Goal: Information Seeking & Learning: Learn about a topic

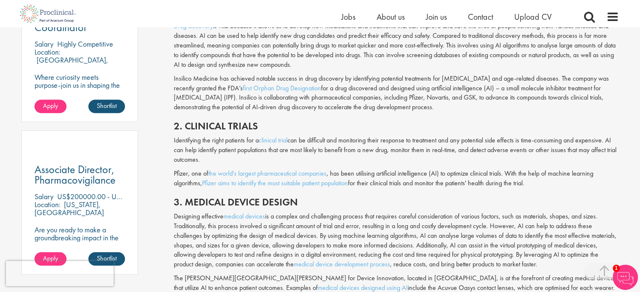
scroll to position [547, 0]
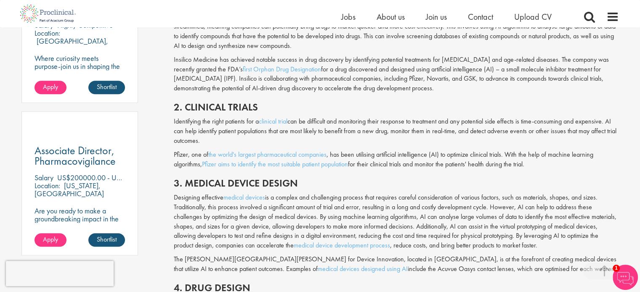
drag, startPoint x: 206, startPoint y: 131, endPoint x: 163, endPoint y: 112, distance: 47.1
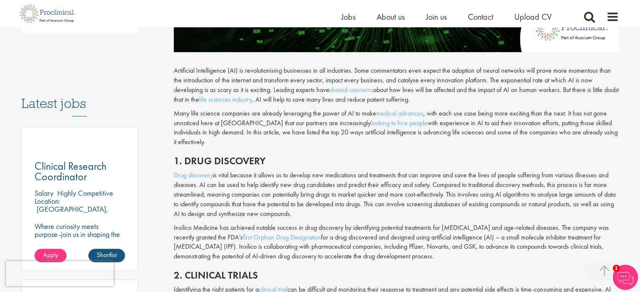
scroll to position [421, 0]
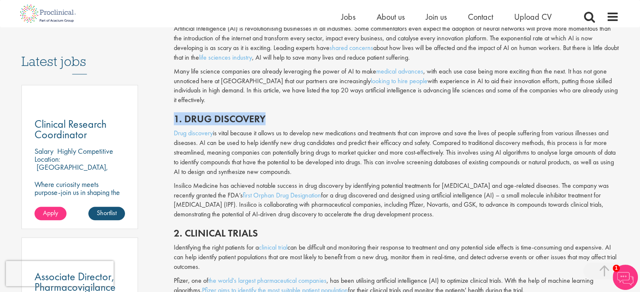
drag, startPoint x: 271, startPoint y: 109, endPoint x: 174, endPoint y: 107, distance: 96.8
click at [174, 114] on h2 "1. Drug discovery" at bounding box center [396, 119] width 445 height 11
copy h2 "1. Drug discovery"
click at [311, 142] on p "Drug discovery is vital because it allows us to develop new medications and tre…" at bounding box center [396, 153] width 445 height 48
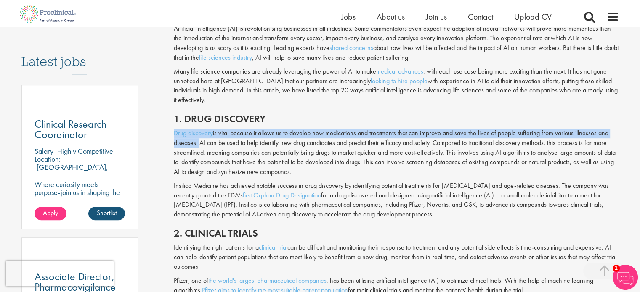
drag, startPoint x: 198, startPoint y: 135, endPoint x: 172, endPoint y: 120, distance: 30.6
copy p "Drug discovery is vital because it allows us to develop new medications and tre…"
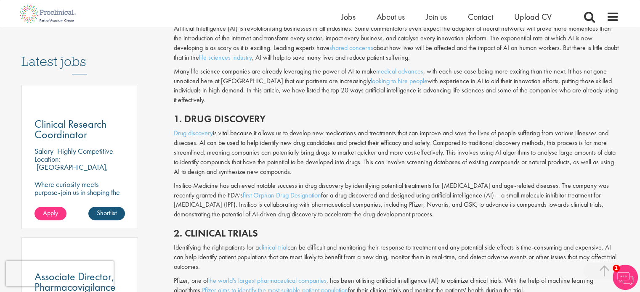
click at [213, 136] on p "Drug discovery is vital because it allows us to develop new medications and tre…" at bounding box center [396, 153] width 445 height 48
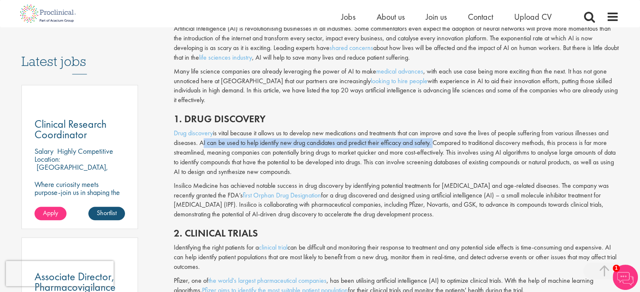
drag, startPoint x: 199, startPoint y: 134, endPoint x: 431, endPoint y: 133, distance: 232.3
click at [431, 133] on p "Drug discovery is vital because it allows us to develop new medications and tre…" at bounding box center [396, 153] width 445 height 48
copy p "AI can be used to help identify new drug candidates and predict their efficacy …"
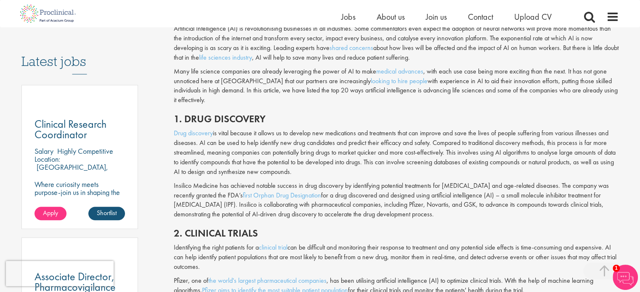
click at [502, 154] on p "Drug discovery is vital because it allows us to develop new medications and tre…" at bounding box center [396, 153] width 445 height 48
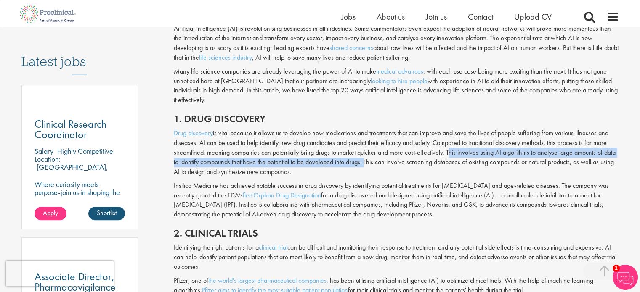
drag, startPoint x: 446, startPoint y: 141, endPoint x: 364, endPoint y: 153, distance: 83.7
click at [364, 153] on p "Drug discovery is vital because it allows us to develop new medications and tre…" at bounding box center [396, 153] width 445 height 48
copy p "This involves using AI algorithms to analyse large amounts of data to identify …"
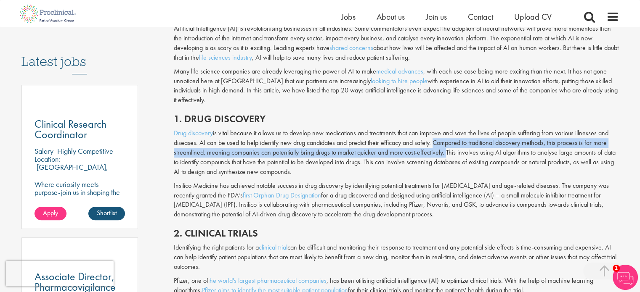
drag, startPoint x: 445, startPoint y: 143, endPoint x: 431, endPoint y: 134, distance: 16.2
click at [431, 134] on p "Drug discovery is vital because it allows us to develop new medications and tre…" at bounding box center [396, 153] width 445 height 48
copy p "Compared to traditional discovery methods, this process is far more streamlined…"
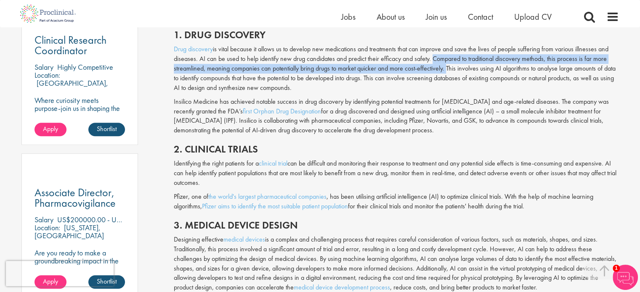
scroll to position [547, 0]
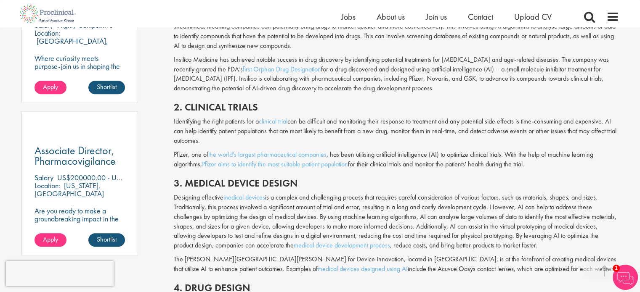
click at [263, 102] on h2 "2. Clinical trials" at bounding box center [396, 107] width 445 height 11
drag, startPoint x: 271, startPoint y: 100, endPoint x: 173, endPoint y: 101, distance: 97.6
copy h2 "2. Clinical trials"
click at [434, 214] on p "Designing effective medical devices is a complex and challenging process that r…" at bounding box center [396, 222] width 445 height 58
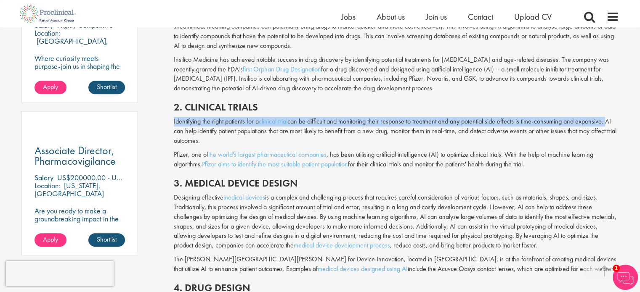
drag, startPoint x: 607, startPoint y: 112, endPoint x: 171, endPoint y: 109, distance: 436.0
copy p "Identifying the right patients for a clinical trial can be difficult and monito…"
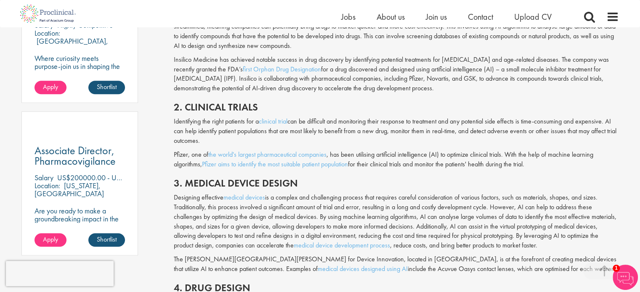
drag, startPoint x: 611, startPoint y: 111, endPoint x: 484, endPoint y: 133, distance: 128.3
click at [484, 133] on p "Identifying the right patients for a clinical trial can be difficult and monito…" at bounding box center [396, 131] width 445 height 29
copy p "AI can help identify patient populations that are most likely to benefit from a…"
click at [405, 178] on h2 "3. Medical device design" at bounding box center [396, 183] width 445 height 11
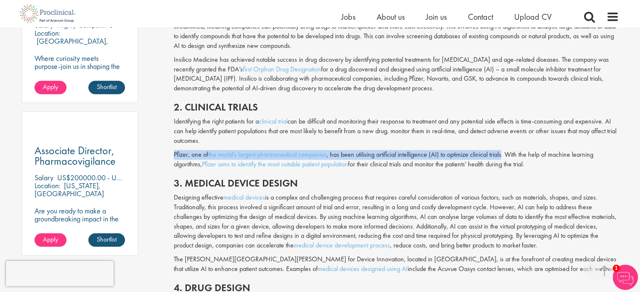
drag, startPoint x: 505, startPoint y: 145, endPoint x: 172, endPoint y: 149, distance: 333.3
copy p "Pfizer, one of the world's largest pharmaceutical companies , has been utilisin…"
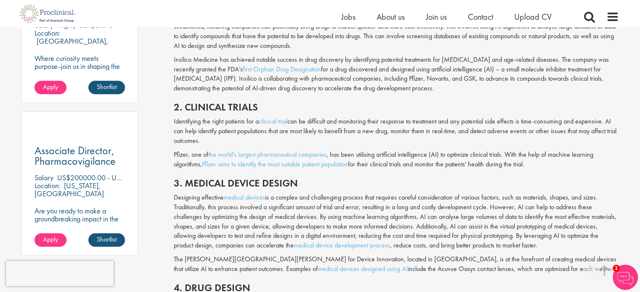
click at [333, 208] on p "Designing effective medical devices is a complex and challenging process that r…" at bounding box center [396, 222] width 445 height 58
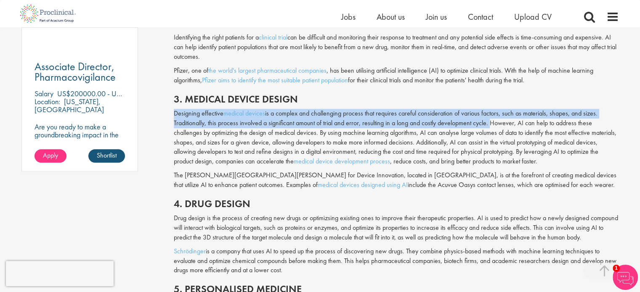
drag, startPoint x: 489, startPoint y: 116, endPoint x: 171, endPoint y: 106, distance: 318.7
copy p "Designing effective medical devices is a complex and challenging process that r…"
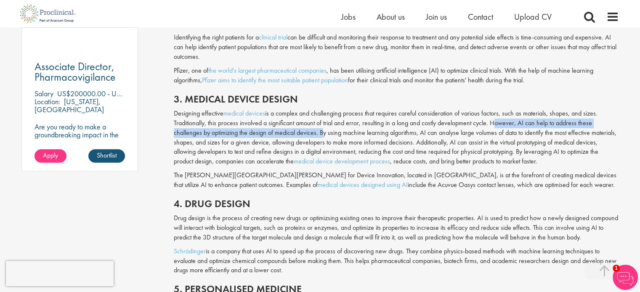
drag, startPoint x: 491, startPoint y: 111, endPoint x: 319, endPoint y: 128, distance: 172.5
click at [319, 128] on p "Designing effective medical devices is a complex and challenging process that r…" at bounding box center [396, 138] width 445 height 58
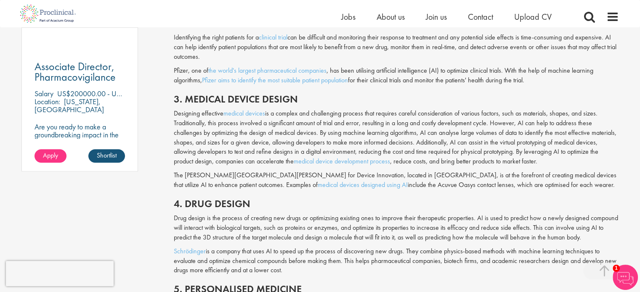
click at [324, 128] on p "Designing effective medical devices is a complex and challenging process that r…" at bounding box center [396, 138] width 445 height 58
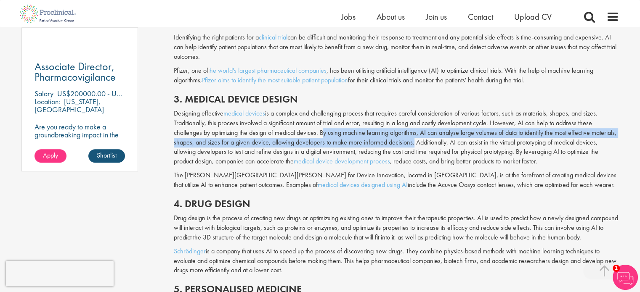
drag, startPoint x: 320, startPoint y: 124, endPoint x: 412, endPoint y: 133, distance: 93.0
click at [412, 133] on p "Designing effective medical devices is a complex and challenging process that r…" at bounding box center [396, 138] width 445 height 58
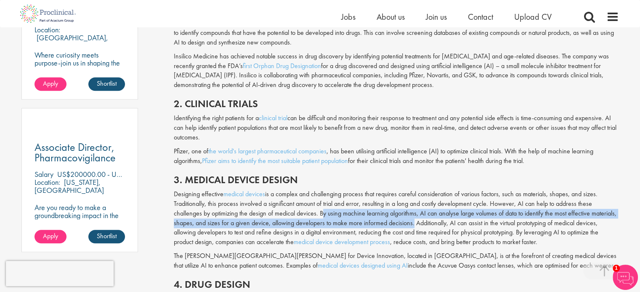
scroll to position [592, 0]
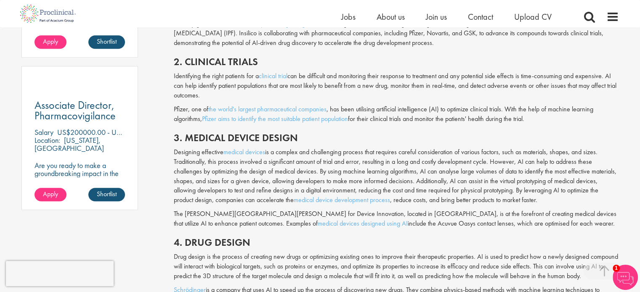
click at [301, 148] on p "Designing effective medical devices is a complex and challenging process that r…" at bounding box center [396, 177] width 445 height 58
drag, startPoint x: 305, startPoint y: 132, endPoint x: 173, endPoint y: 130, distance: 131.3
click at [174, 133] on h2 "3. Medical device design" at bounding box center [396, 138] width 445 height 11
drag, startPoint x: 285, startPoint y: 238, endPoint x: 271, endPoint y: 235, distance: 14.2
click at [285, 238] on h2 "4. Drug design" at bounding box center [396, 242] width 445 height 11
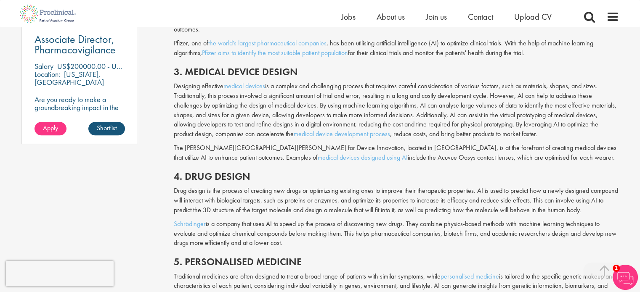
scroll to position [761, 0]
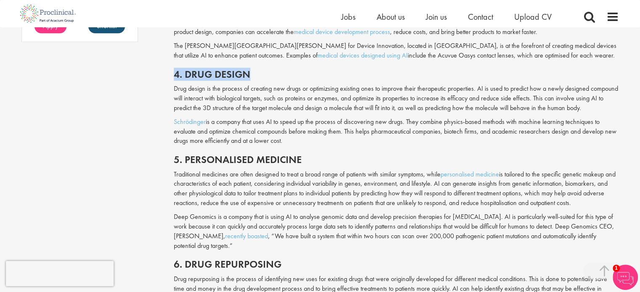
drag, startPoint x: 258, startPoint y: 65, endPoint x: 148, endPoint y: 65, distance: 109.4
click at [342, 183] on p "Traditional medicines are often designed to treat a broad range of patients wit…" at bounding box center [396, 189] width 445 height 38
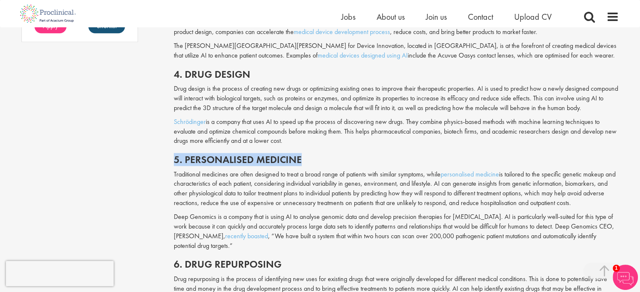
drag, startPoint x: 311, startPoint y: 154, endPoint x: 156, endPoint y: 152, distance: 154.4
click at [243, 186] on p "Traditional medicines are often designed to treat a broad range of patients wit…" at bounding box center [396, 189] width 445 height 38
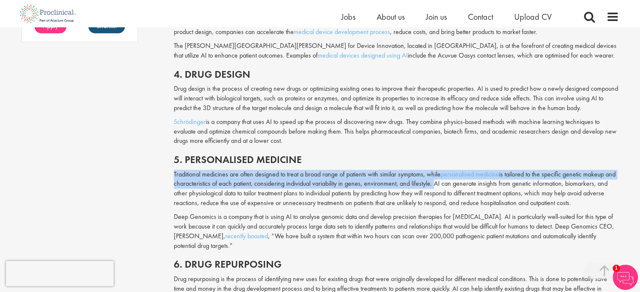
drag, startPoint x: 444, startPoint y: 177, endPoint x: 172, endPoint y: 159, distance: 272.8
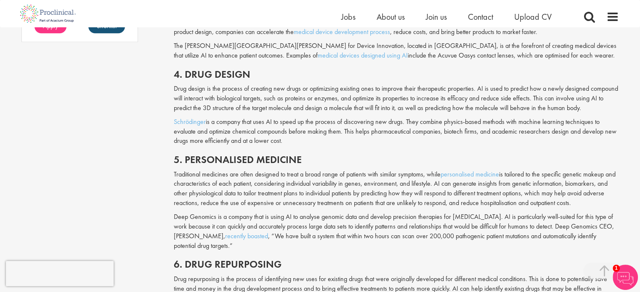
click at [515, 181] on p "Traditional medicines are often designed to treat a broad range of patients wit…" at bounding box center [396, 189] width 445 height 38
drag, startPoint x: 446, startPoint y: 173, endPoint x: 601, endPoint y: 194, distance: 155.9
click at [601, 194] on p "Traditional medicines are often designed to treat a broad range of patients wit…" at bounding box center [396, 189] width 445 height 38
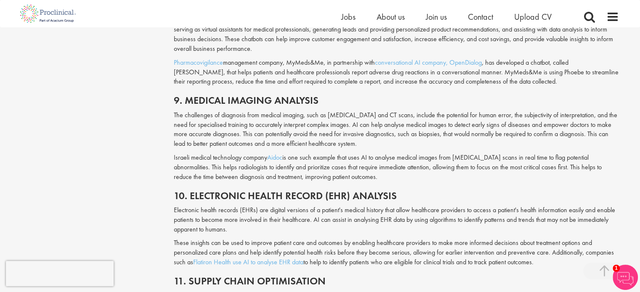
scroll to position [1224, 0]
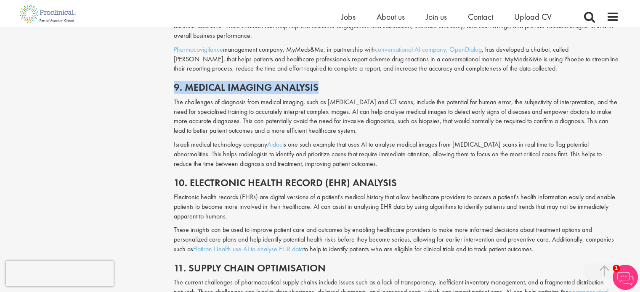
drag, startPoint x: 327, startPoint y: 79, endPoint x: 162, endPoint y: 83, distance: 165.0
click at [162, 83] on div "Content types Quizzes Blogs Guidebooks Videos Infographics Case studies Press r…" at bounding box center [320, 157] width 610 height 2582
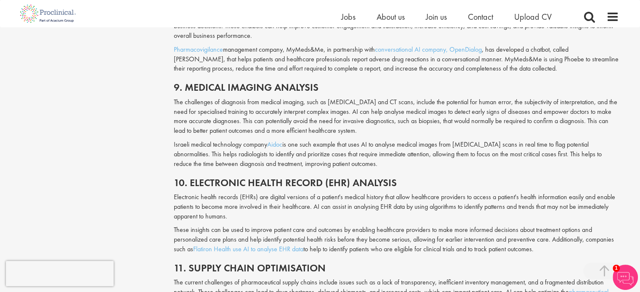
click at [284, 124] on p "The challenges of diagnosis from medical imaging, such as [MEDICAL_DATA] and CT…" at bounding box center [396, 117] width 445 height 38
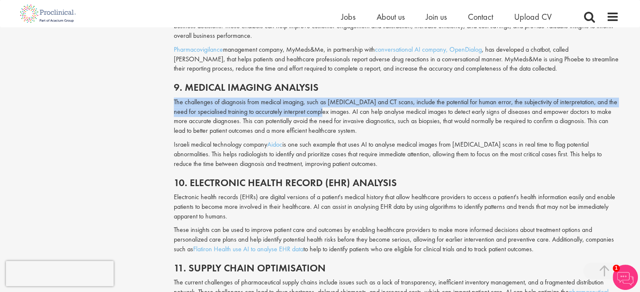
drag, startPoint x: 173, startPoint y: 92, endPoint x: 331, endPoint y: 104, distance: 158.7
click at [331, 104] on div "Top 20 ways Artificial Intelligence is advancing life sciences our consultant m…" at bounding box center [396, 158] width 458 height 2574
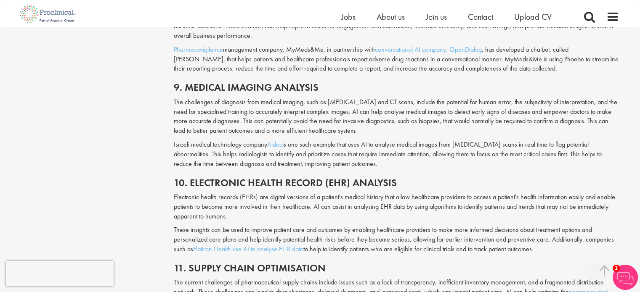
click at [350, 111] on p "The challenges of diagnosis from medical imaging, such as [MEDICAL_DATA] and CT…" at bounding box center [396, 117] width 445 height 38
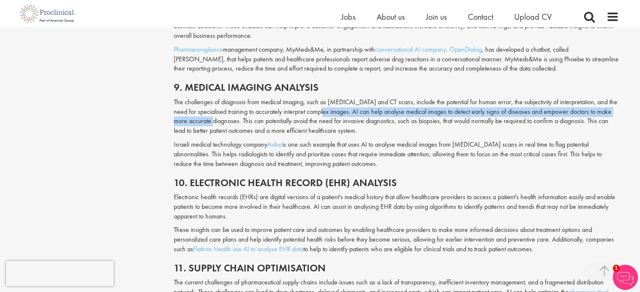
drag, startPoint x: 329, startPoint y: 102, endPoint x: 227, endPoint y: 113, distance: 102.8
click at [227, 113] on p "The challenges of diagnosis from medical imaging, such as [MEDICAL_DATA] and CT…" at bounding box center [396, 117] width 445 height 38
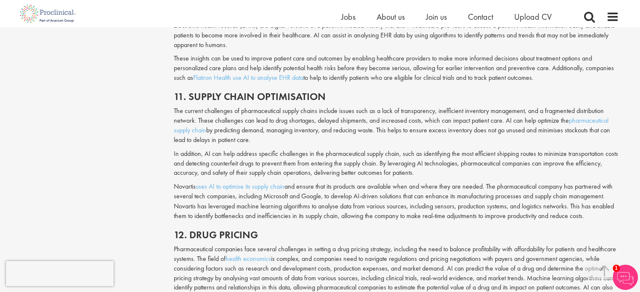
scroll to position [1227, 0]
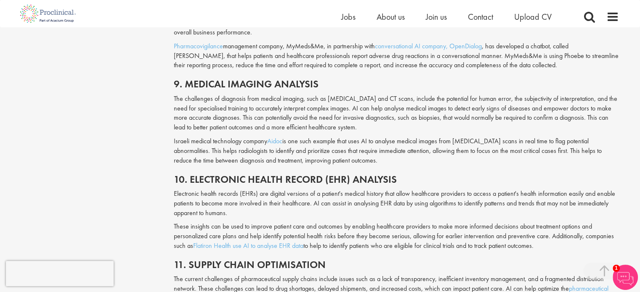
click at [252, 108] on p "The challenges of diagnosis from medical imaging, such as [MEDICAL_DATA] and CT…" at bounding box center [396, 113] width 445 height 38
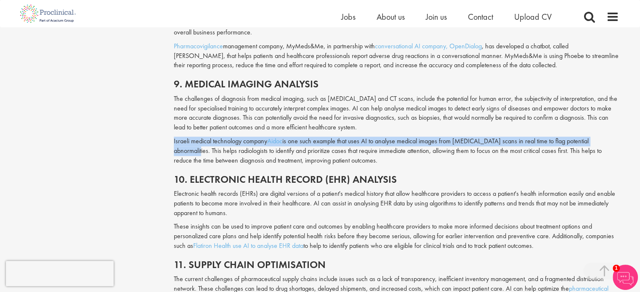
drag, startPoint x: 173, startPoint y: 134, endPoint x: 609, endPoint y: 136, distance: 436.8
click at [609, 136] on div "Top 20 ways Artificial Intelligence is advancing life sciences our consultant m…" at bounding box center [396, 154] width 458 height 2574
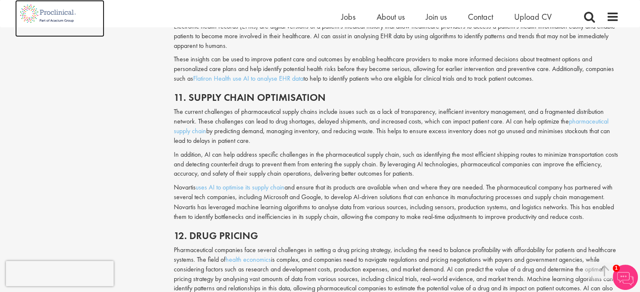
scroll to position [1395, 0]
drag, startPoint x: 332, startPoint y: 86, endPoint x: 335, endPoint y: 92, distance: 6.8
click at [332, 91] on h2 "11. Supply chain optimisation" at bounding box center [396, 96] width 445 height 11
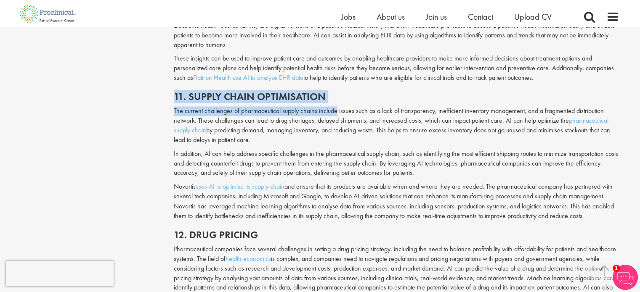
drag, startPoint x: 337, startPoint y: 93, endPoint x: 261, endPoint y: 88, distance: 75.9
click at [271, 91] on h2 "11. Supply chain optimisation" at bounding box center [396, 96] width 445 height 11
drag, startPoint x: 331, startPoint y: 89, endPoint x: 185, endPoint y: 90, distance: 146.0
click at [185, 91] on h2 "11. Supply chain optimisation" at bounding box center [396, 96] width 445 height 11
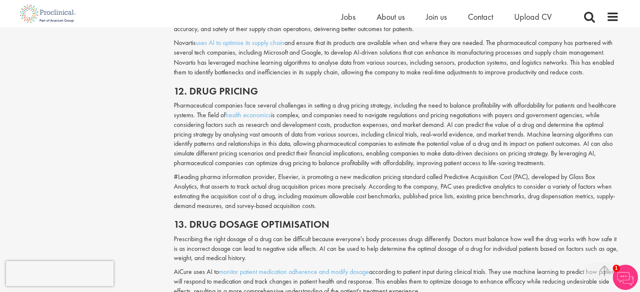
scroll to position [1525, 0]
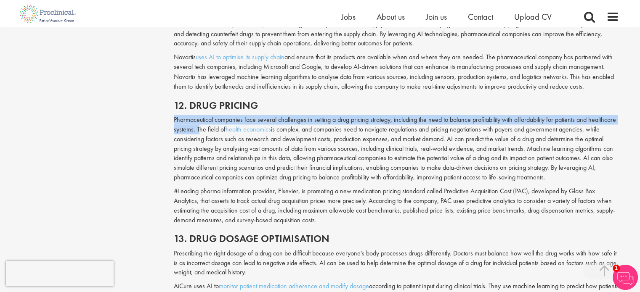
drag, startPoint x: 174, startPoint y: 107, endPoint x: 227, endPoint y: 121, distance: 55.1
click at [227, 121] on p "Pharmaceutical companies face several challenges in setting a drug pricing stra…" at bounding box center [396, 148] width 445 height 67
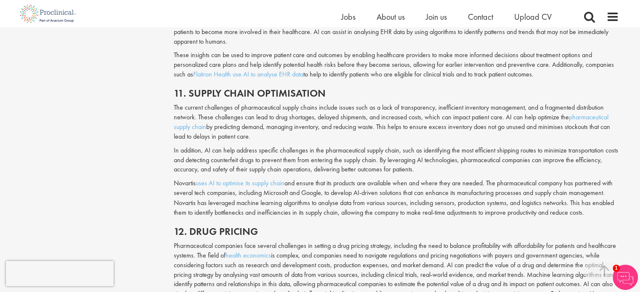
click at [182, 103] on p "The current challenges of pharmaceutical supply chains include issues such as a…" at bounding box center [396, 122] width 445 height 38
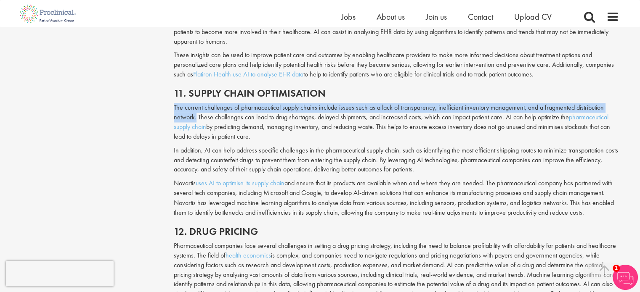
drag, startPoint x: 175, startPoint y: 99, endPoint x: 196, endPoint y: 111, distance: 23.4
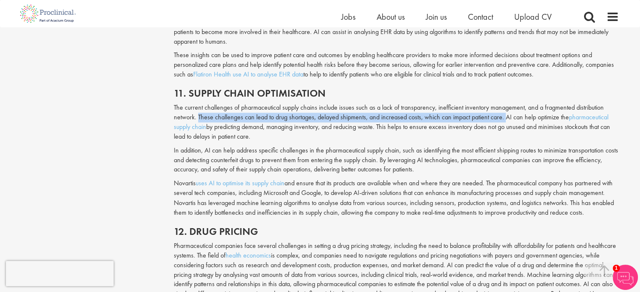
drag, startPoint x: 197, startPoint y: 105, endPoint x: 505, endPoint y: 110, distance: 307.6
click at [505, 110] on p "The current challenges of pharmaceutical supply chains include issues such as a…" at bounding box center [396, 122] width 445 height 38
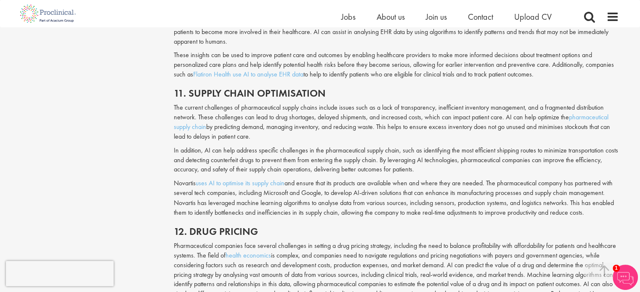
drag, startPoint x: 490, startPoint y: 128, endPoint x: 505, endPoint y: 128, distance: 15.1
click at [490, 128] on p "The current challenges of pharmaceutical supply chains include issues such as a…" at bounding box center [396, 122] width 445 height 38
drag, startPoint x: 505, startPoint y: 108, endPoint x: 279, endPoint y: 129, distance: 226.5
click at [279, 129] on p "The current challenges of pharmaceutical supply chains include issues such as a…" at bounding box center [396, 122] width 445 height 38
